Goal: Information Seeking & Learning: Learn about a topic

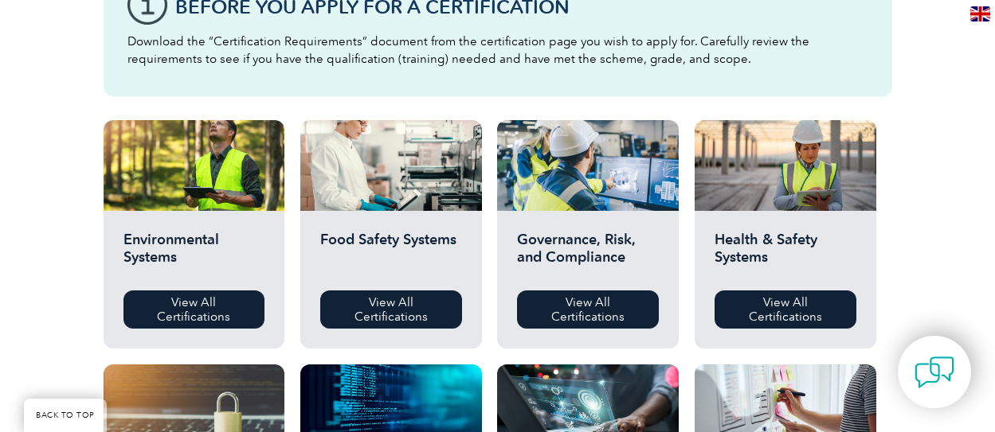
scroll to position [478, 0]
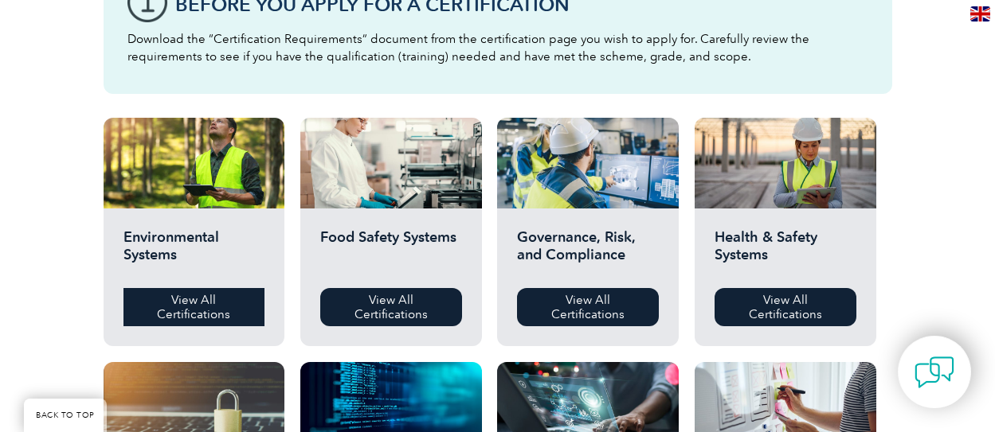
click at [155, 325] on link "View All Certifications" at bounding box center [194, 307] width 142 height 38
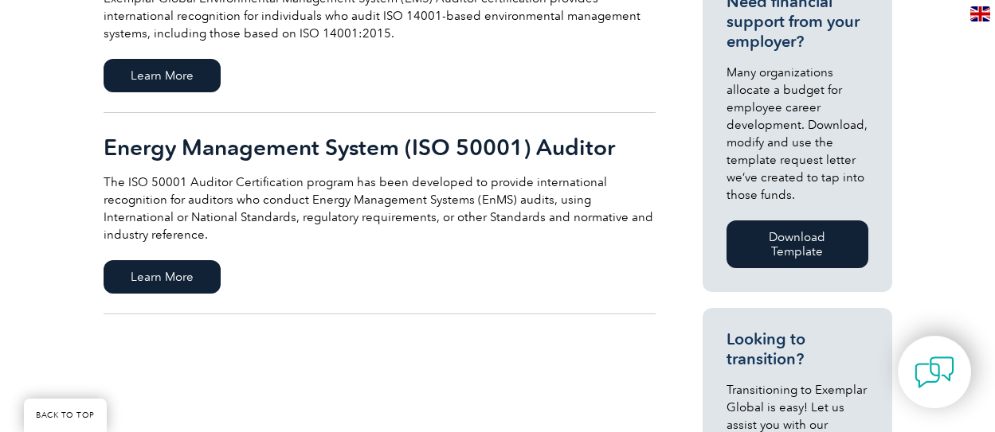
scroll to position [557, 0]
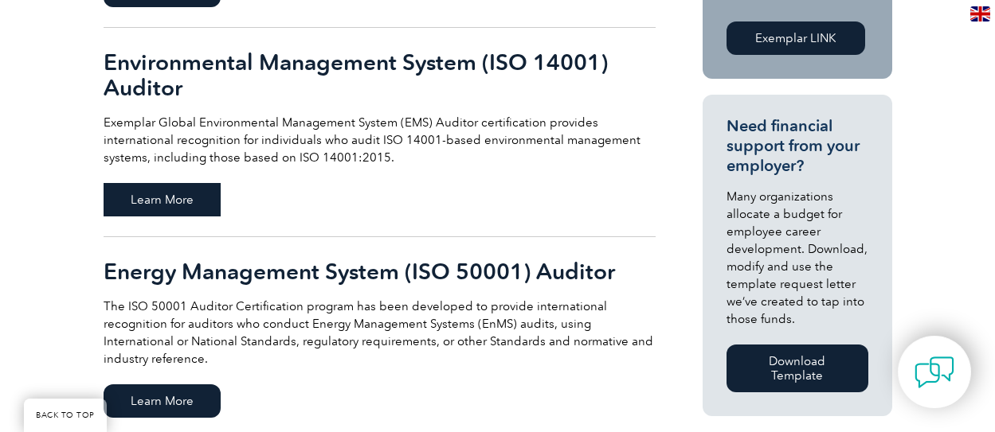
click at [112, 183] on span "Learn More" at bounding box center [162, 199] width 117 height 33
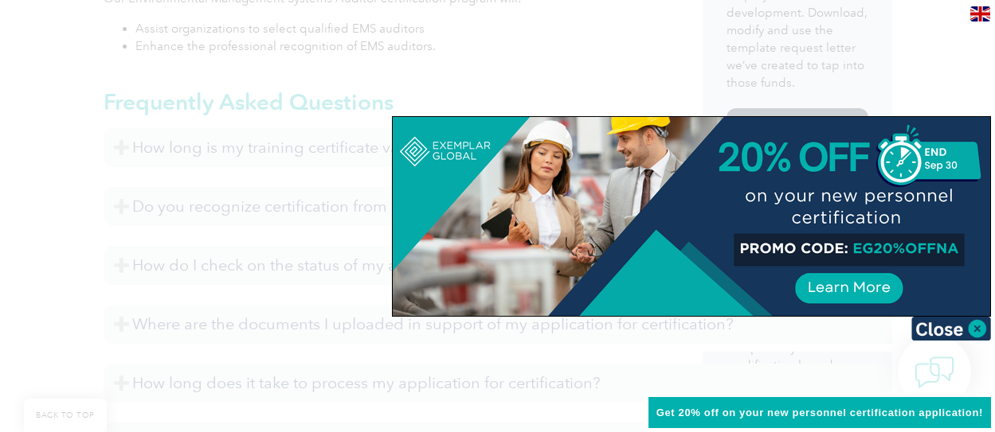
scroll to position [1098, 0]
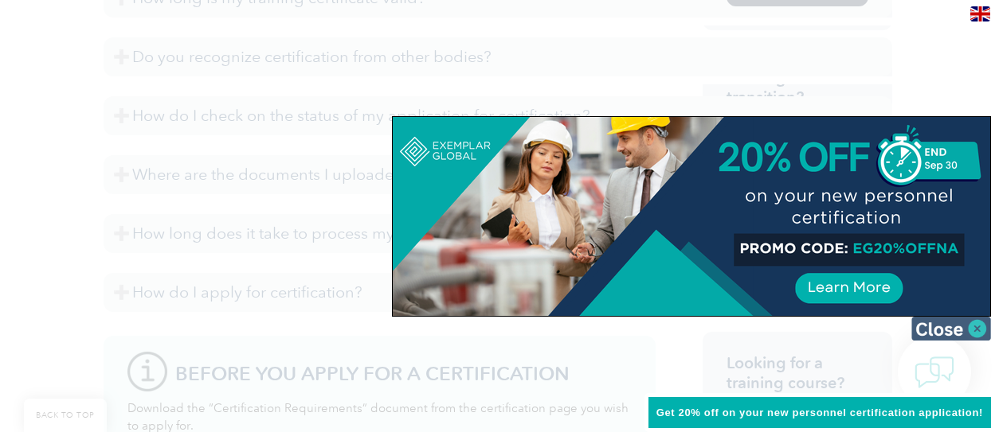
click at [980, 331] on img at bounding box center [951, 329] width 80 height 24
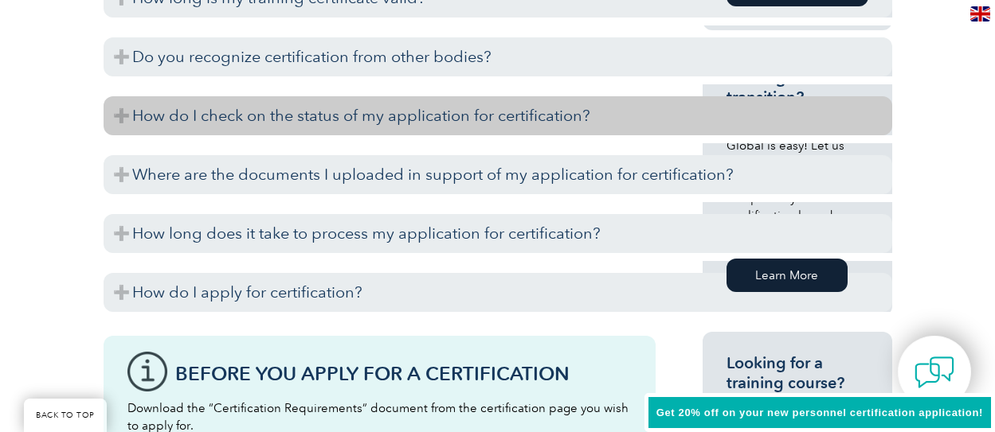
click at [410, 135] on h3 "How do I check on the status of my application for certification?" at bounding box center [498, 115] width 788 height 39
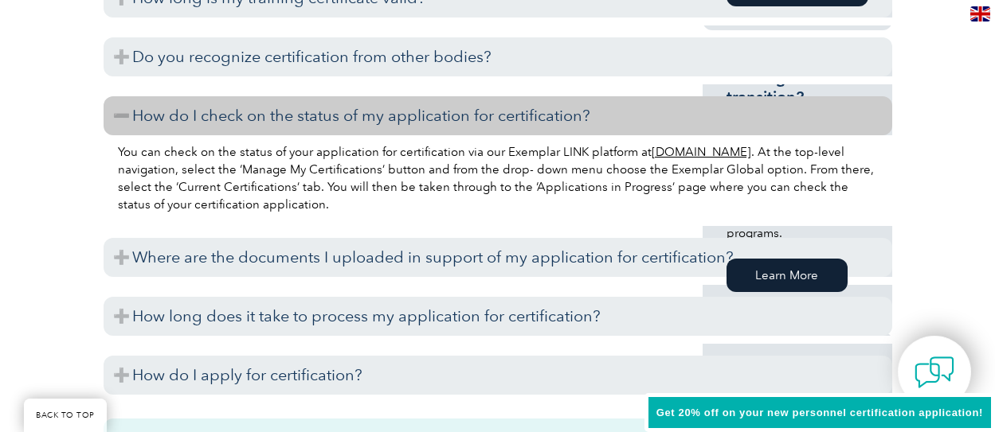
click at [410, 135] on h3 "How do I check on the status of my application for certification?" at bounding box center [498, 115] width 788 height 39
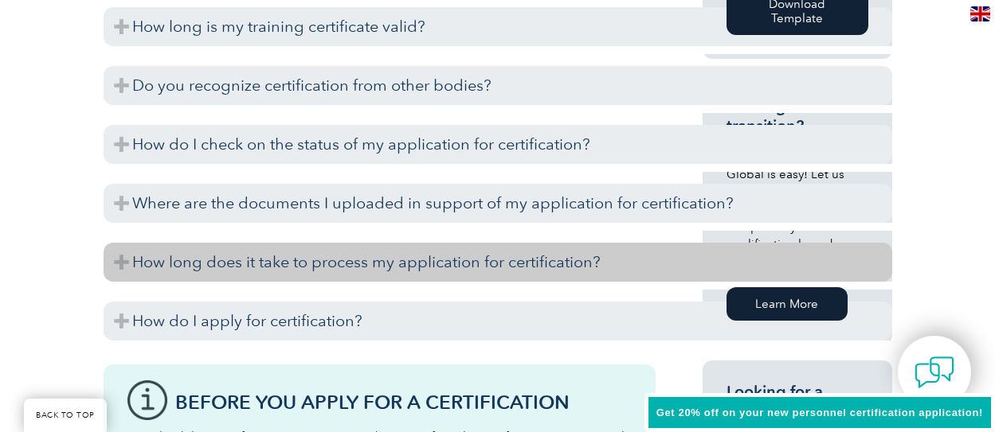
scroll to position [1178, 0]
